Goal: Contribute content

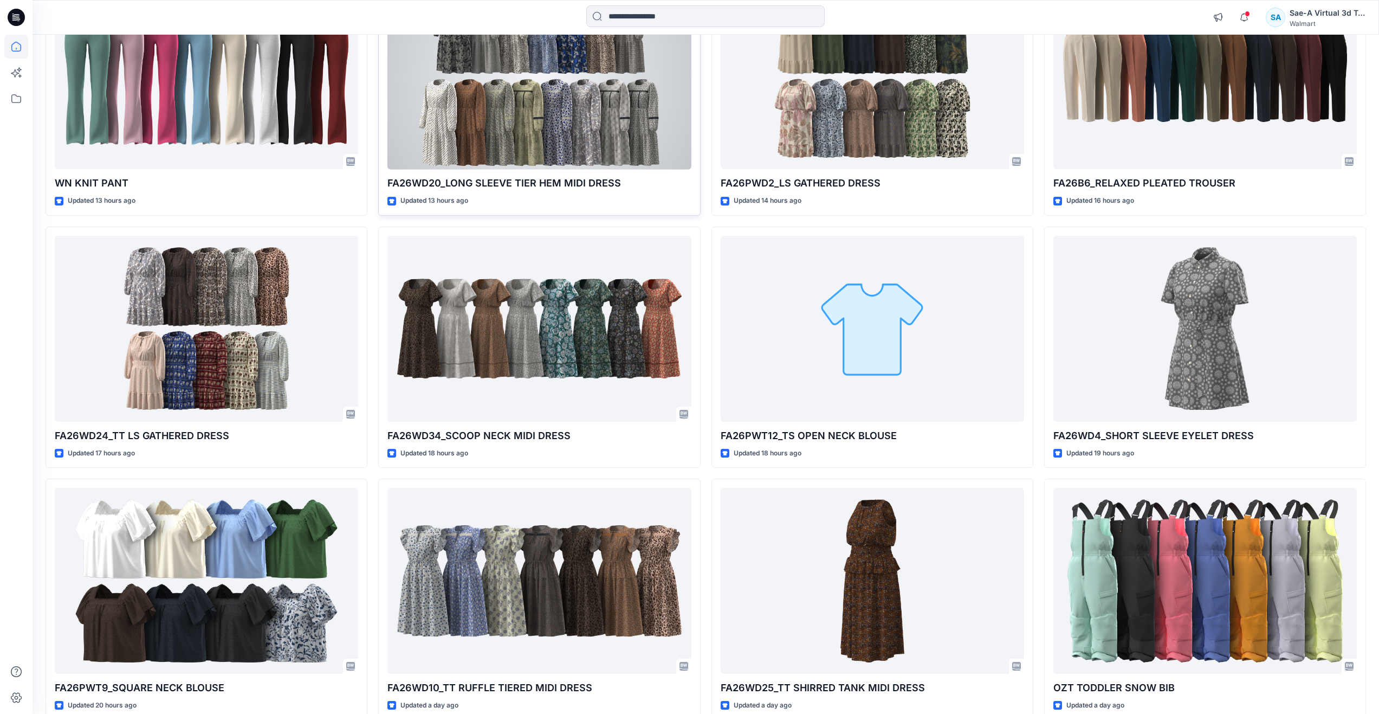
scroll to position [1425, 0]
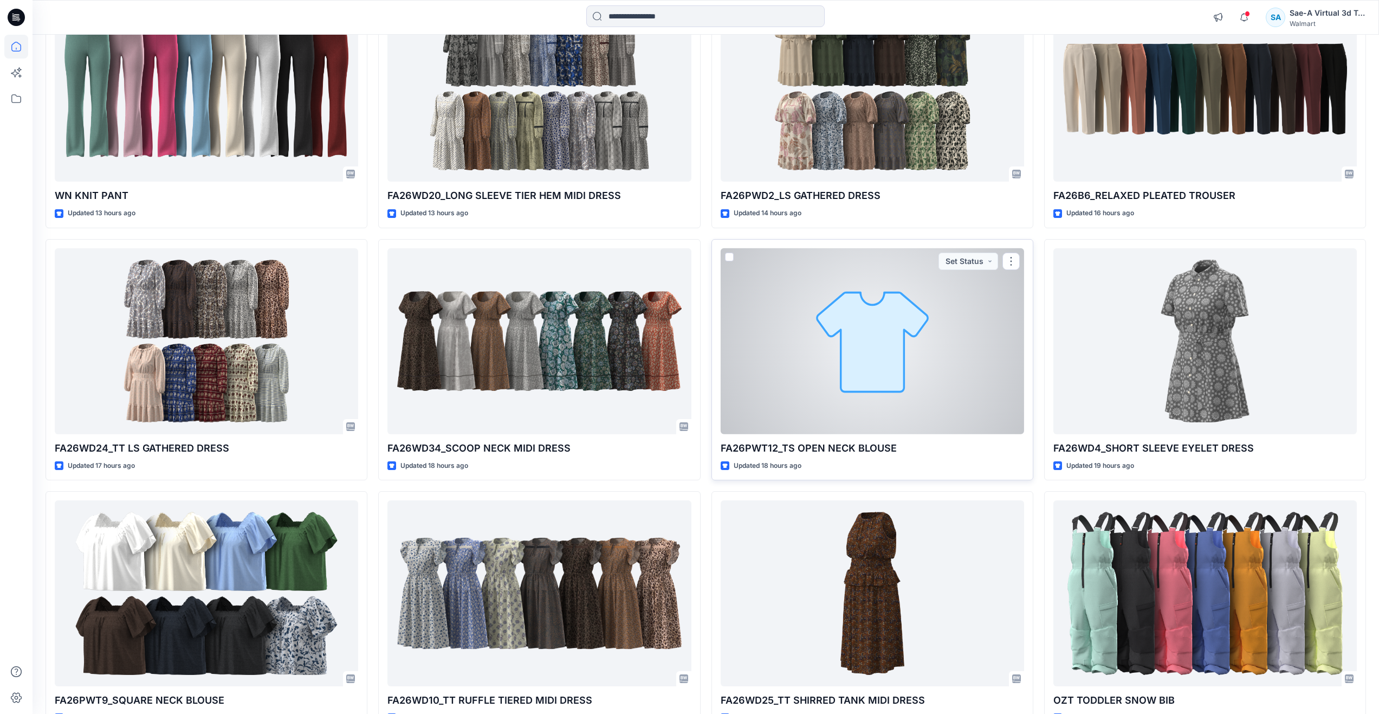
click at [845, 377] on div at bounding box center [872, 341] width 303 height 186
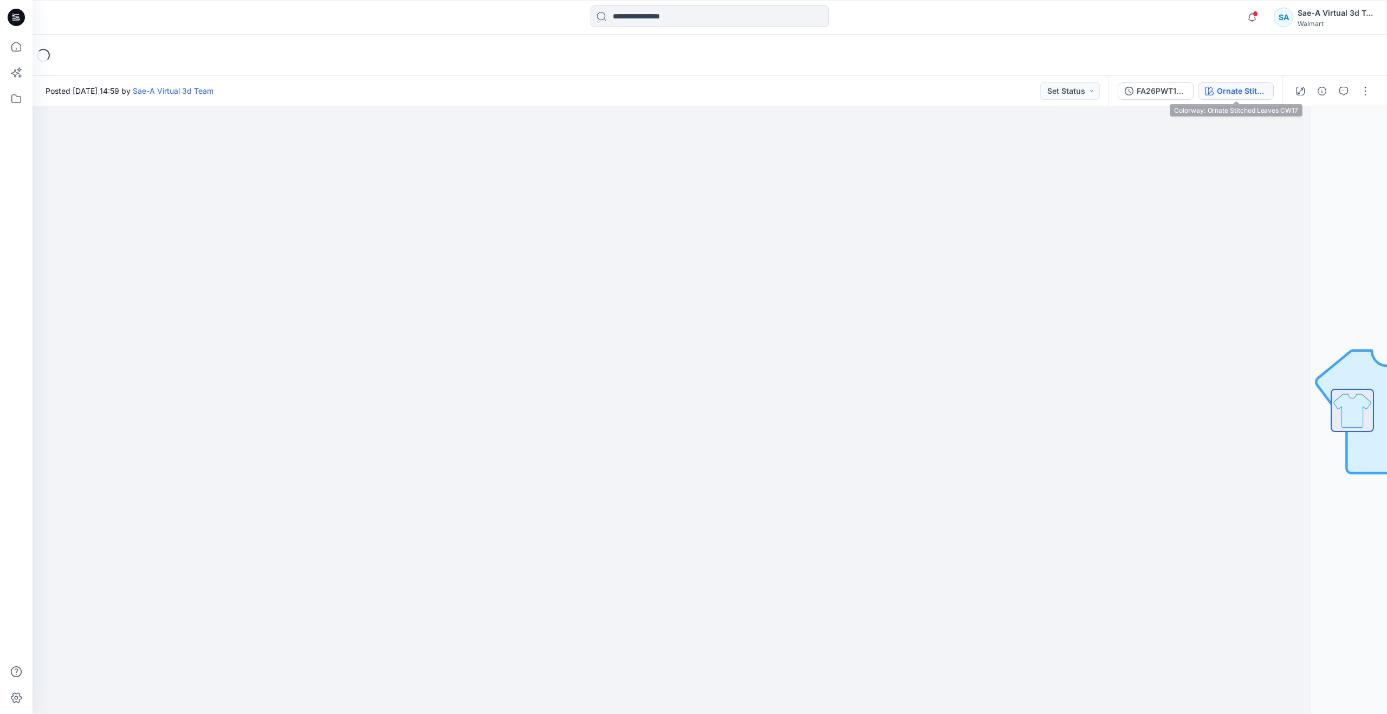
click at [1216, 89] on button "Ornate Stitched Leaves CW17" at bounding box center [1236, 90] width 76 height 17
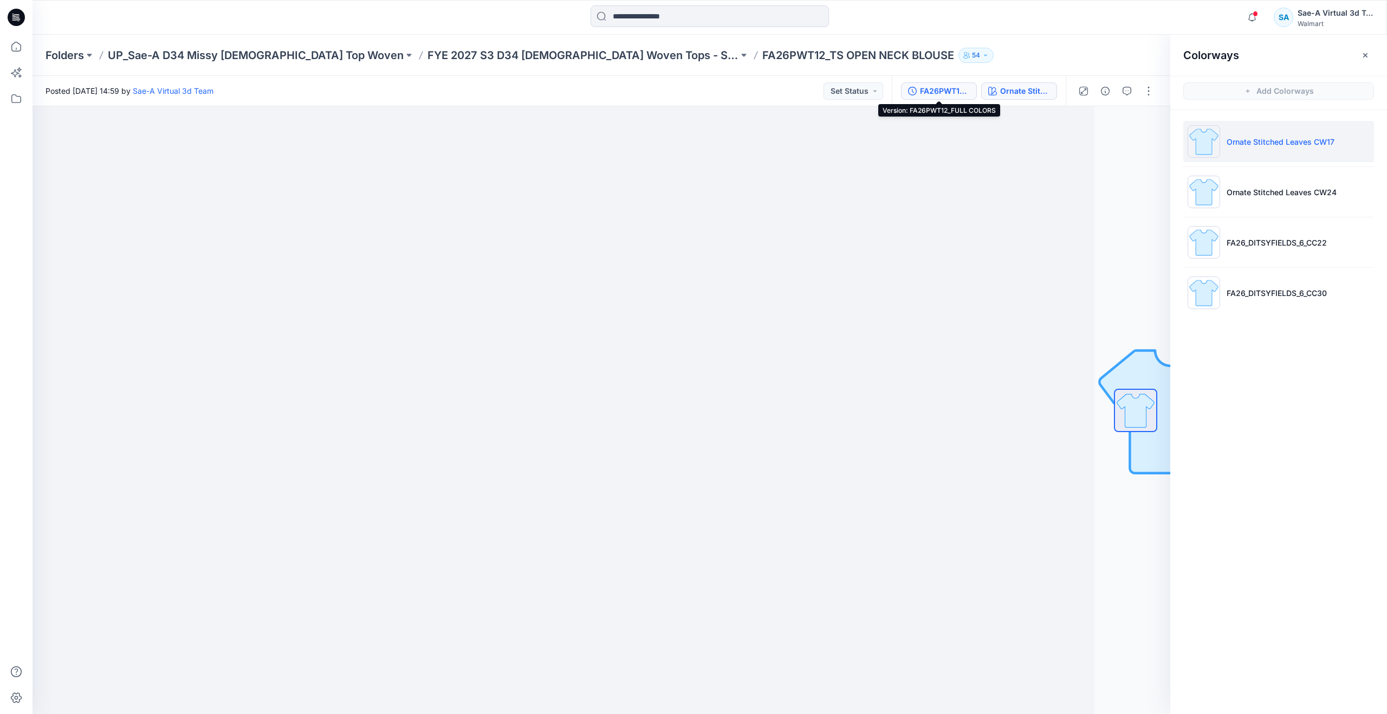
click at [953, 86] on div "FA26PWT12_FULL COLORS" at bounding box center [945, 91] width 50 height 12
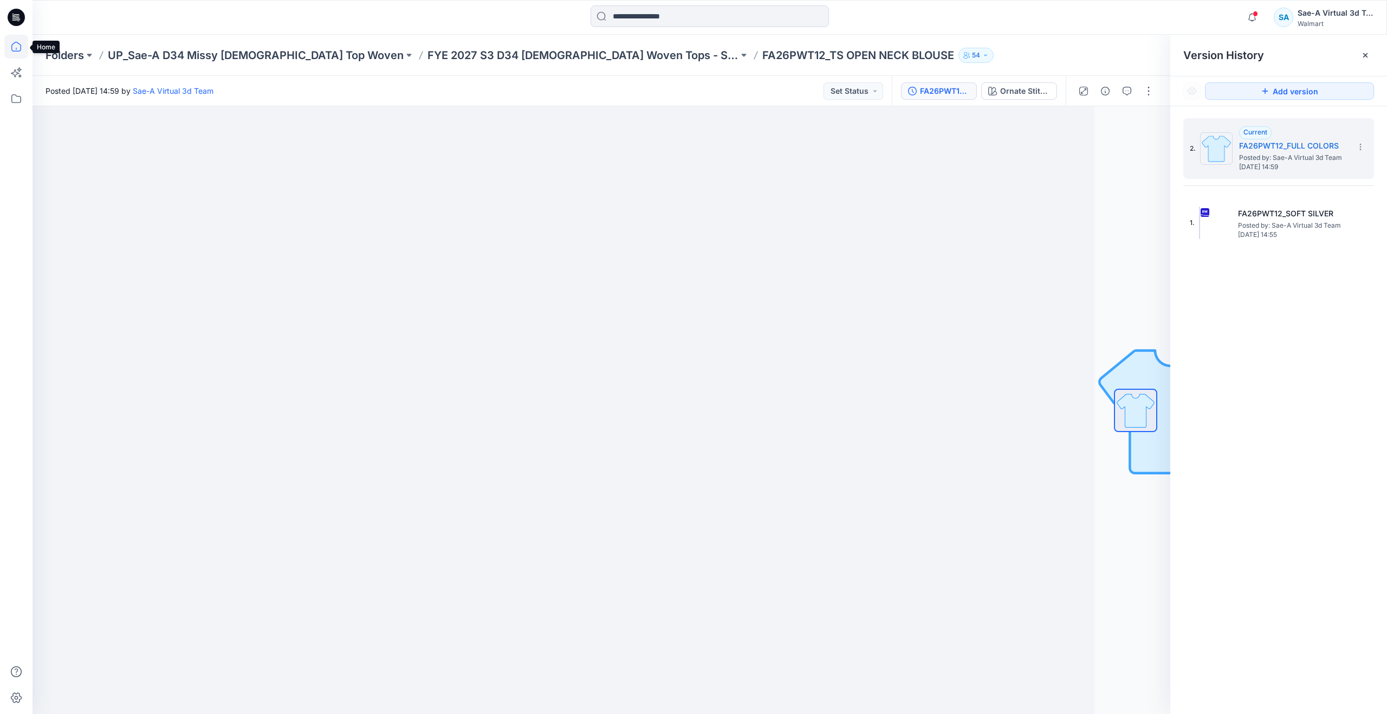
click at [24, 51] on icon at bounding box center [16, 47] width 24 height 24
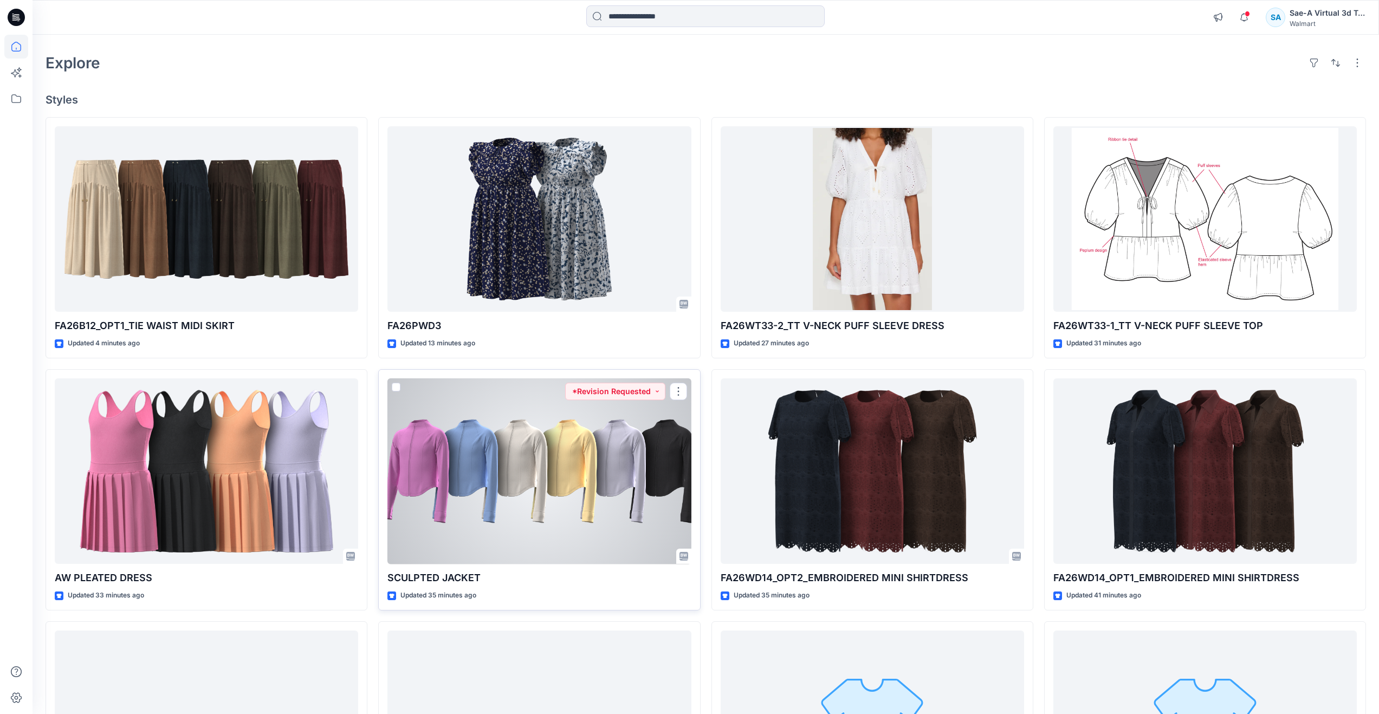
scroll to position [54, 0]
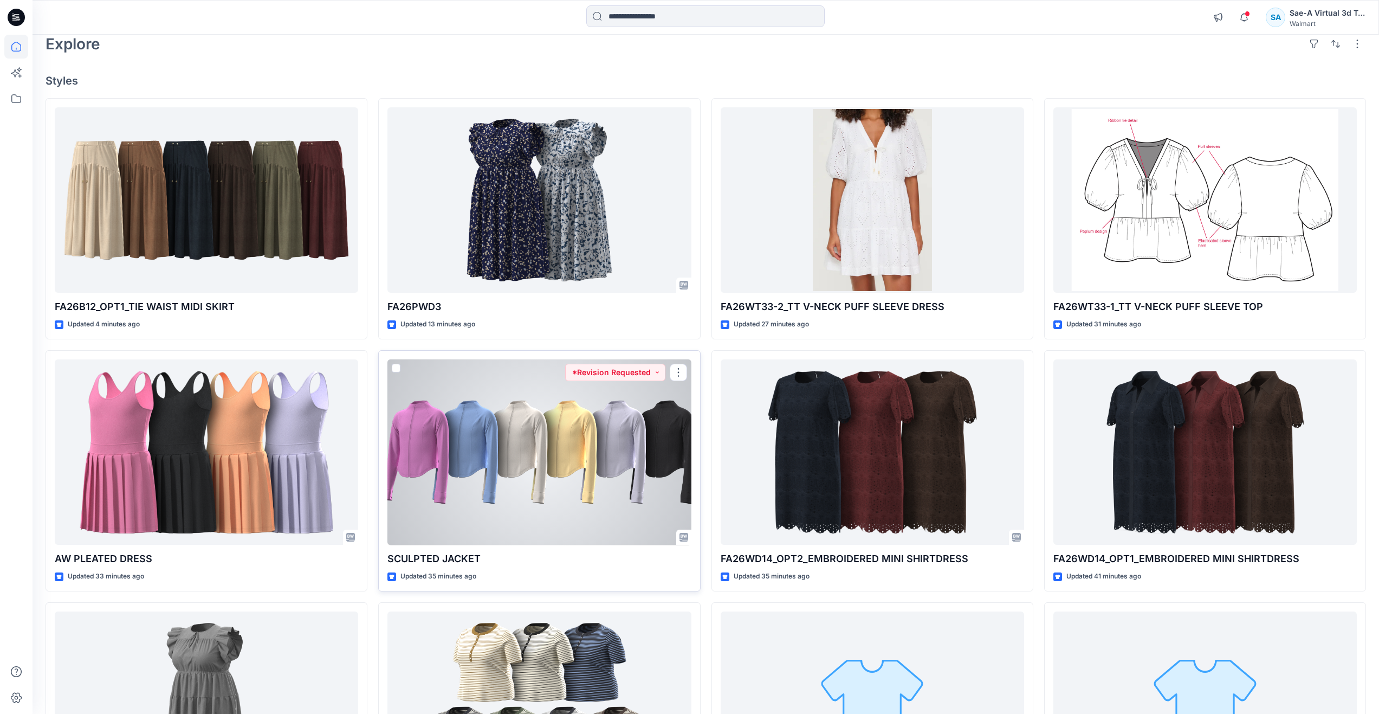
click at [451, 483] on div at bounding box center [538, 452] width 303 height 186
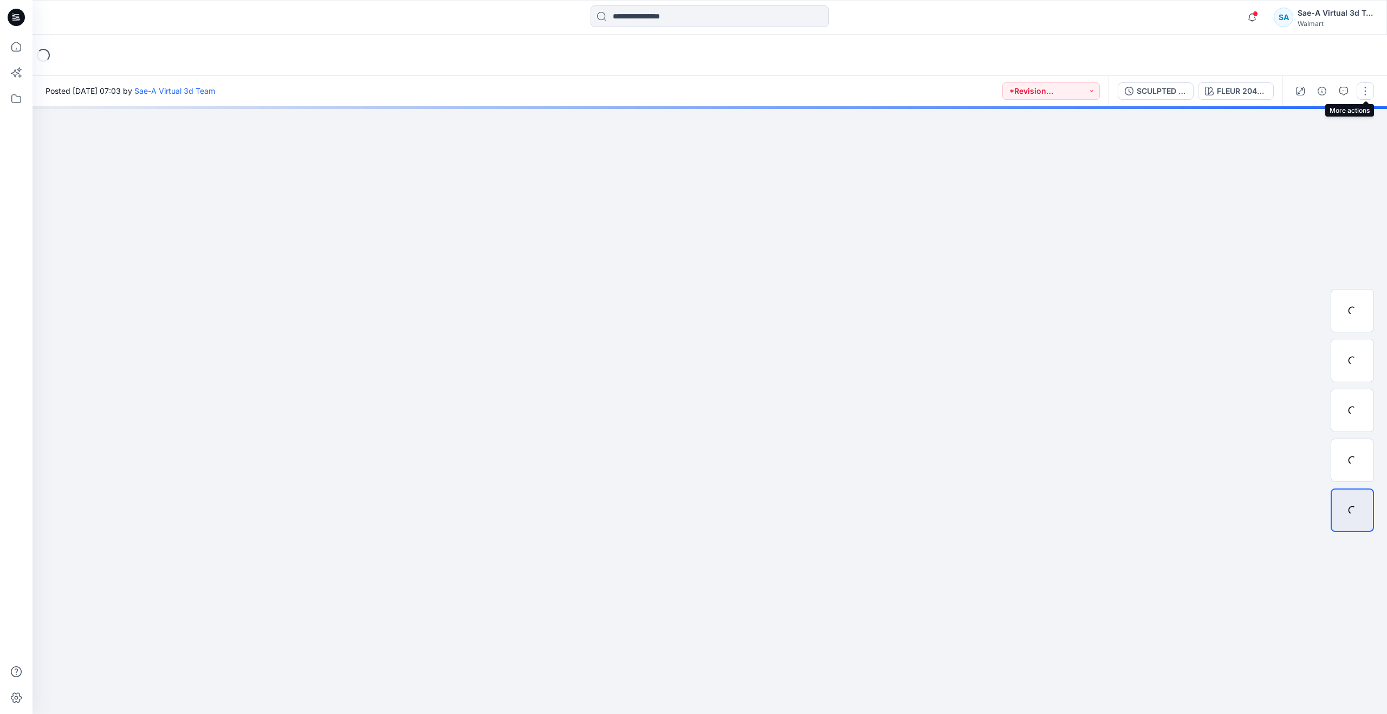
click at [1366, 94] on button "button" at bounding box center [1365, 90] width 17 height 17
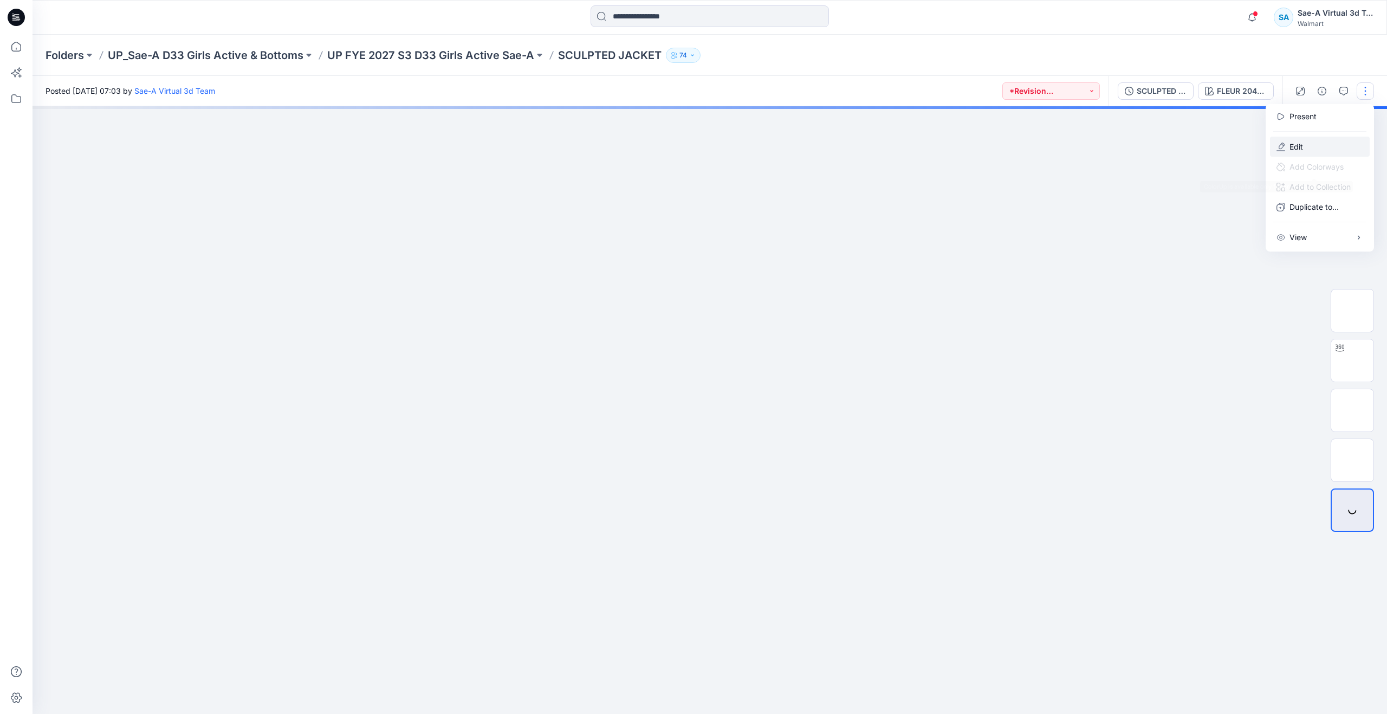
click at [1293, 150] on p "Edit" at bounding box center [1296, 146] width 14 height 11
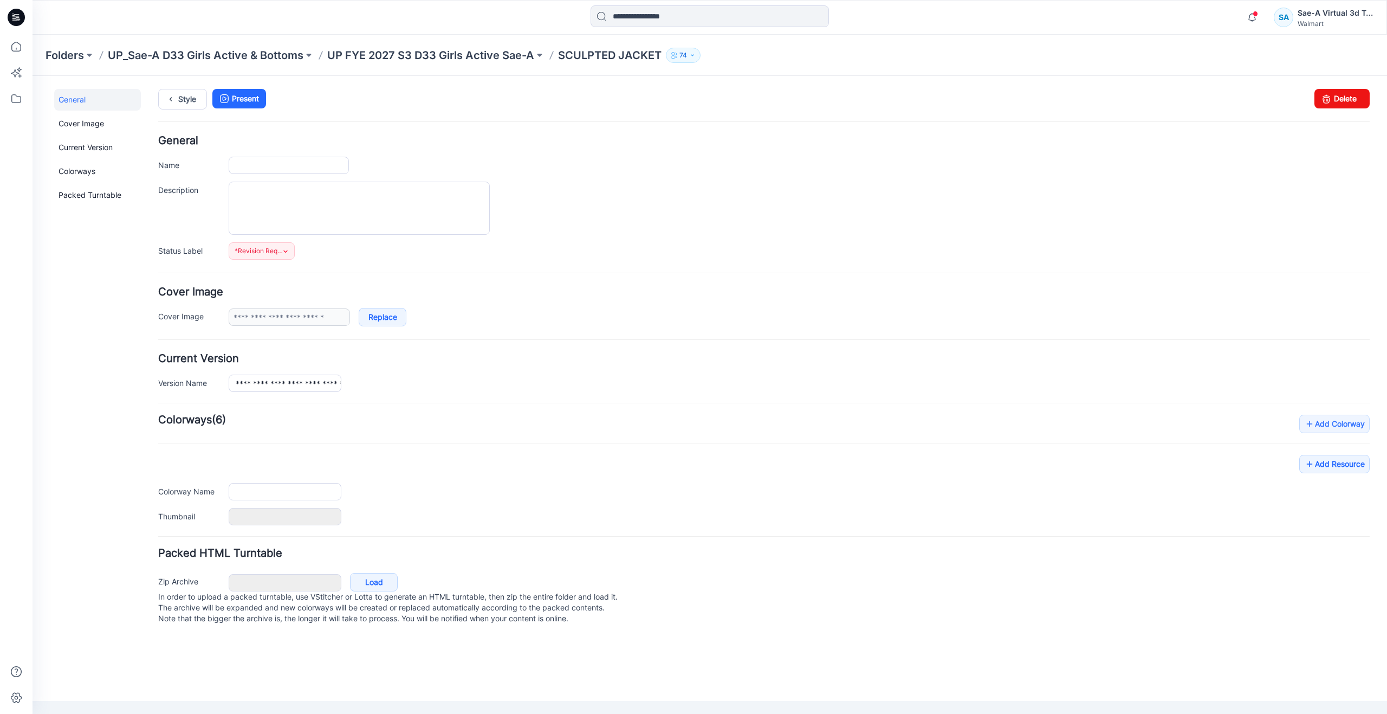
type input "**********"
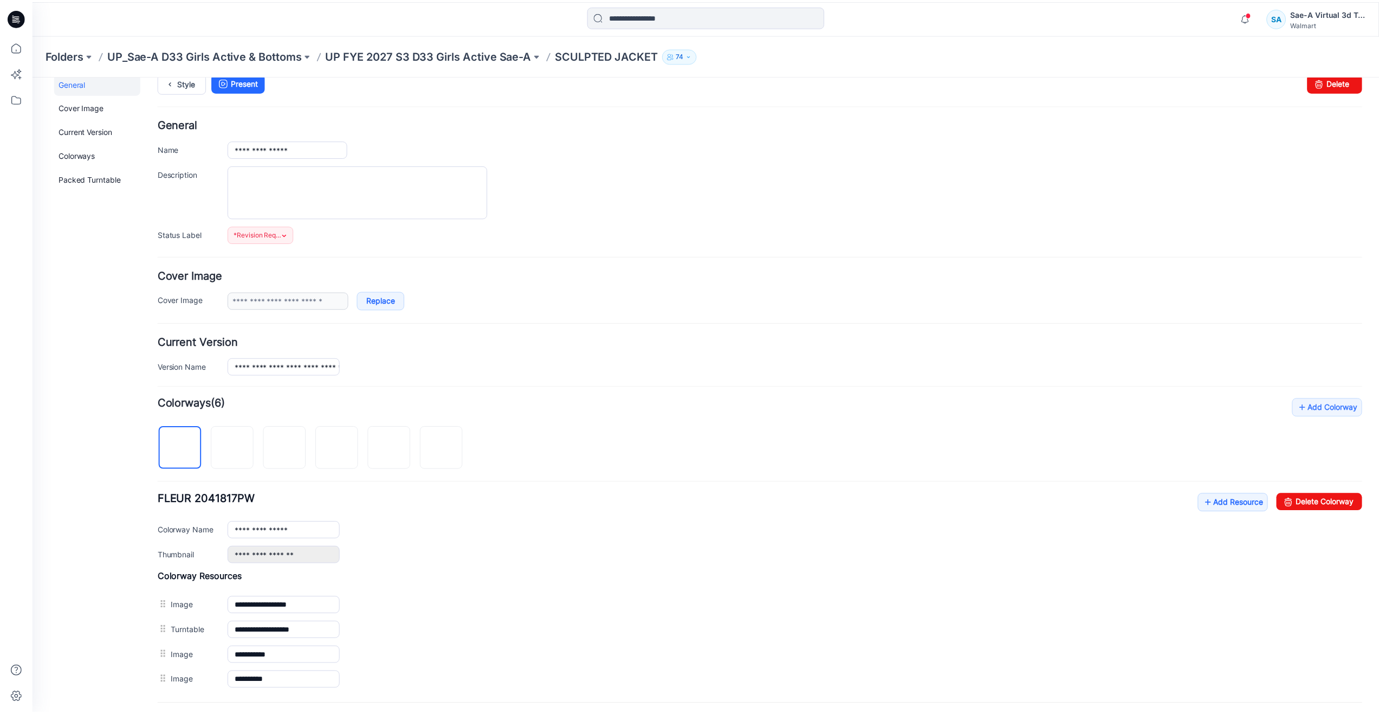
scroll to position [120, 0]
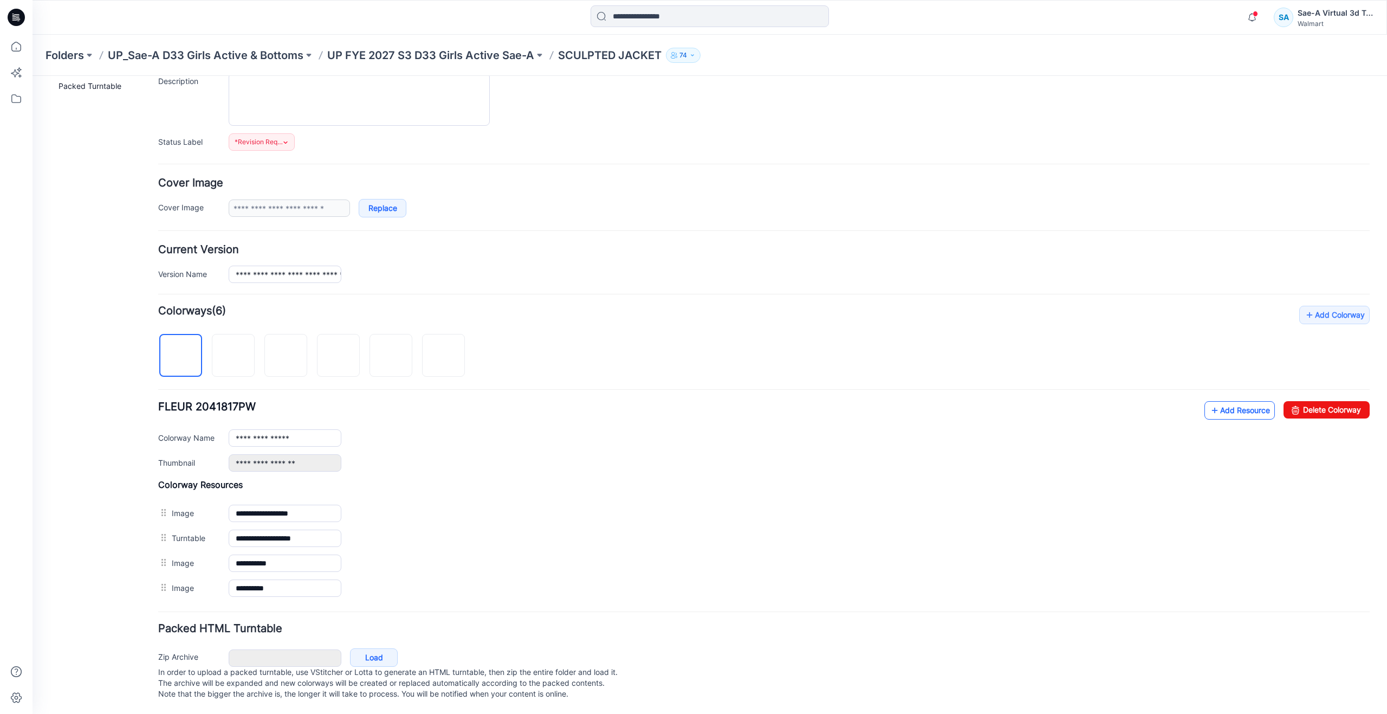
click at [1218, 401] on link "Add Resource" at bounding box center [1239, 410] width 70 height 18
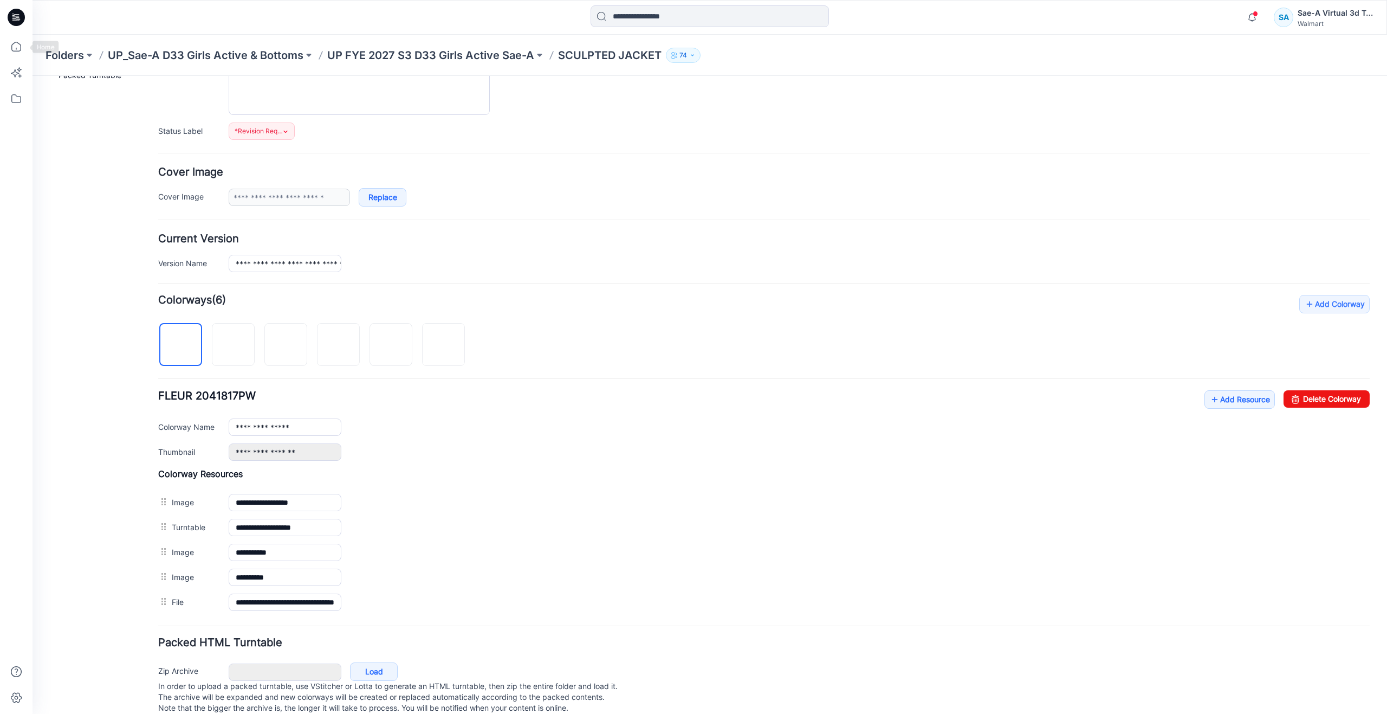
drag, startPoint x: 18, startPoint y: 46, endPoint x: 4, endPoint y: 46, distance: 14.6
click at [18, 46] on icon at bounding box center [16, 47] width 24 height 24
